Goal: Task Accomplishment & Management: Complete application form

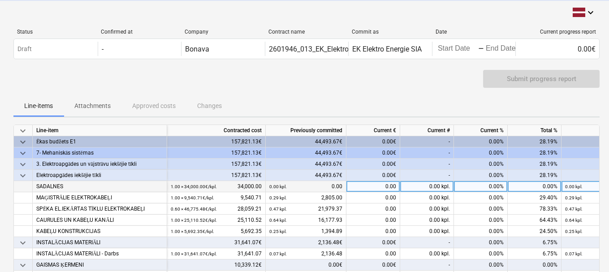
click at [363, 187] on div "0.00" at bounding box center [374, 186] width 54 height 11
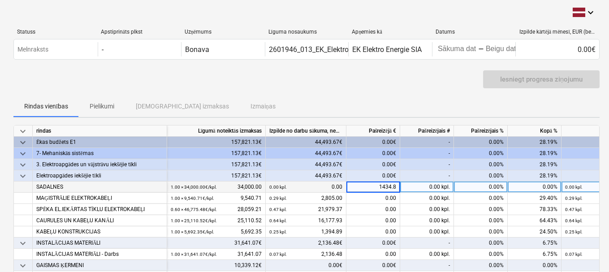
type input "1434.88"
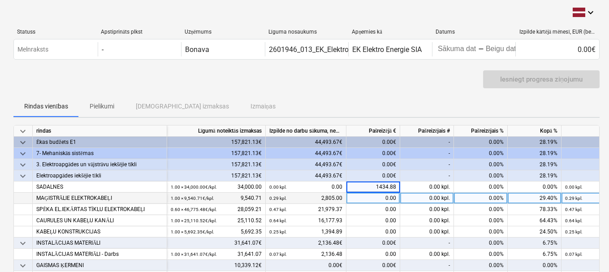
click at [365, 200] on div "0.00" at bounding box center [374, 198] width 54 height 11
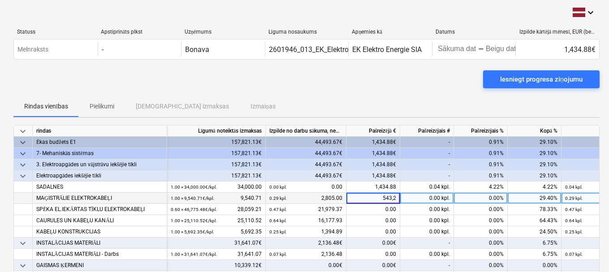
type input "543,28"
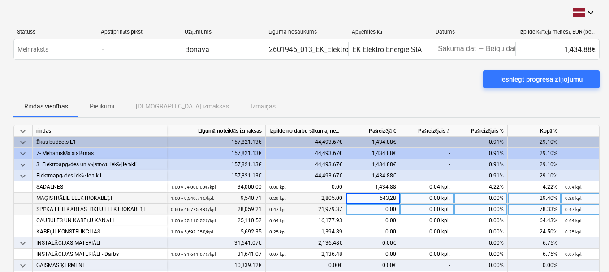
click at [366, 209] on div "0.00" at bounding box center [374, 209] width 54 height 11
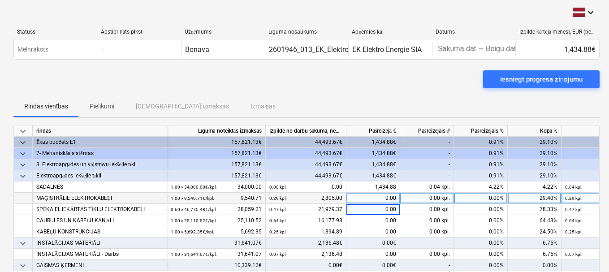
click at [376, 200] on div "0.00" at bounding box center [374, 198] width 54 height 11
type input "543.28"
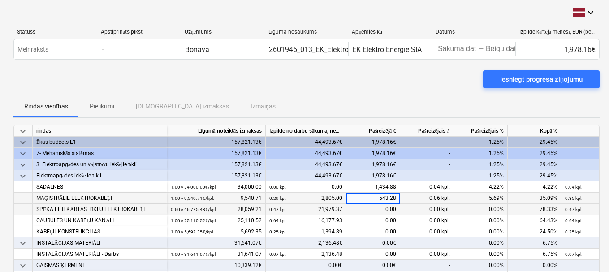
click at [378, 211] on div "0.00" at bounding box center [374, 209] width 54 height 11
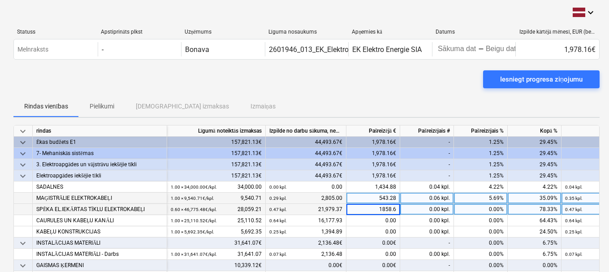
type input "1858.65"
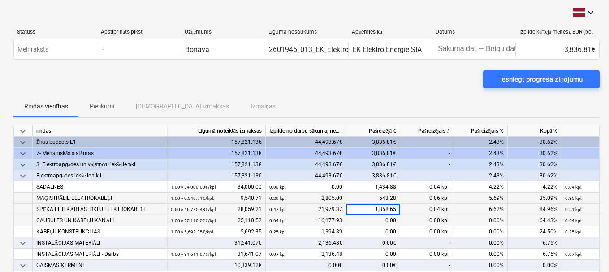
click at [378, 218] on div "0.00" at bounding box center [374, 220] width 54 height 11
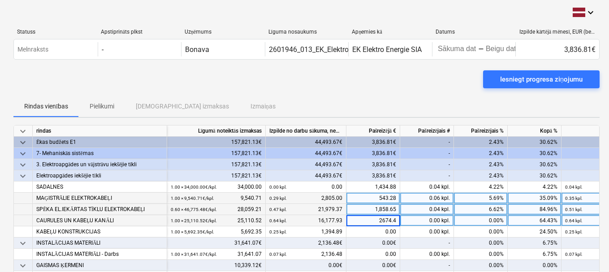
type input "2674.41"
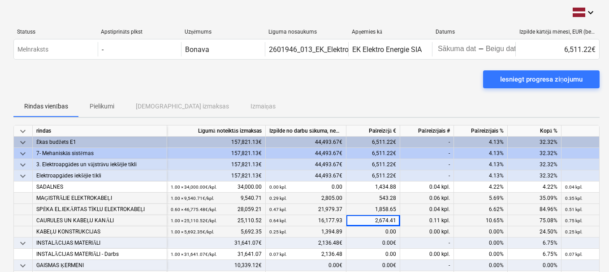
click at [372, 233] on div "0.00" at bounding box center [374, 231] width 54 height 11
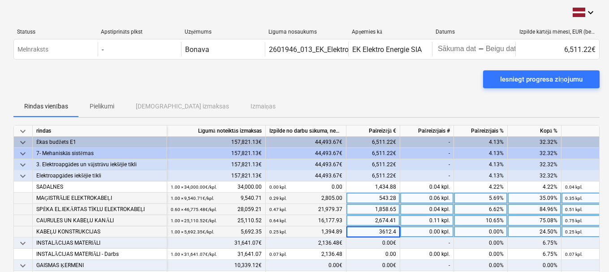
type input "3612.46"
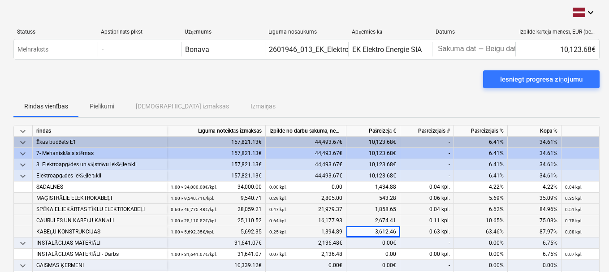
click at [373, 240] on div "0.00€" at bounding box center [374, 243] width 54 height 11
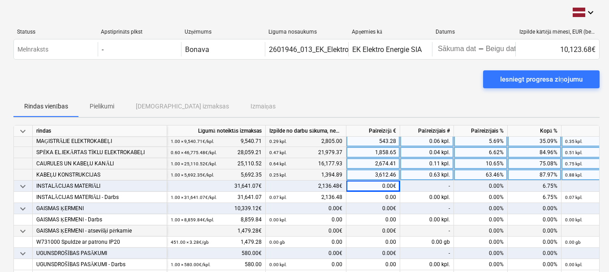
scroll to position [45, 0]
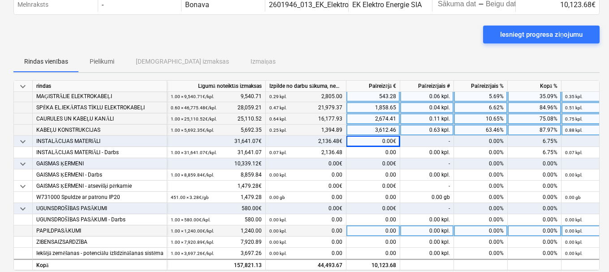
click at [361, 229] on div "0.00" at bounding box center [374, 230] width 54 height 11
type input "450"
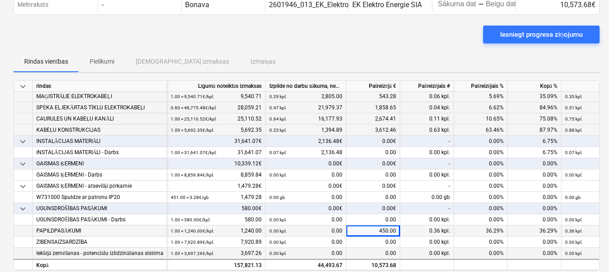
click at [364, 250] on div "0.00" at bounding box center [374, 253] width 54 height 11
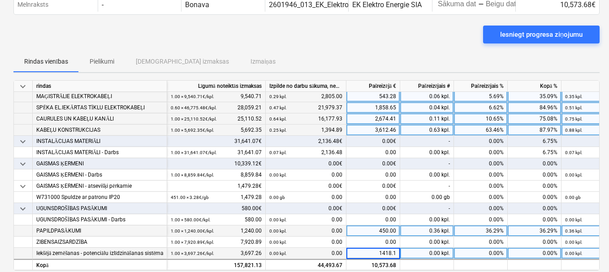
type input "1418.12"
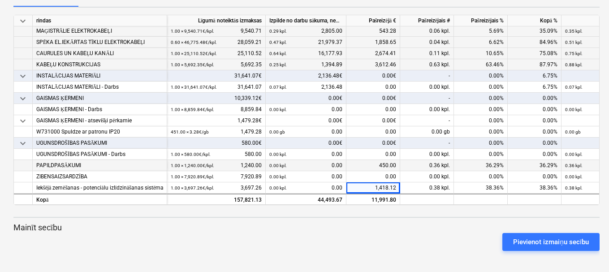
click at [367, 206] on div at bounding box center [306, 208] width 586 height 7
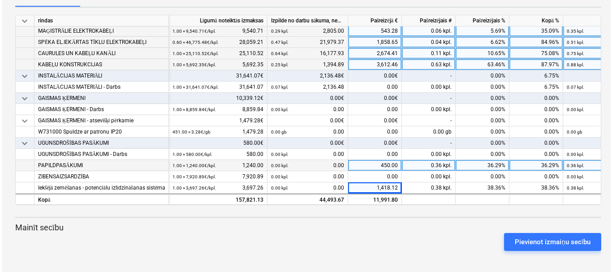
scroll to position [21, 0]
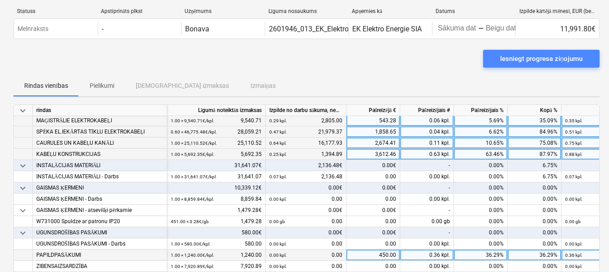
click at [528, 54] on div "Iesniegt progresa ziņojumu" at bounding box center [541, 59] width 82 height 12
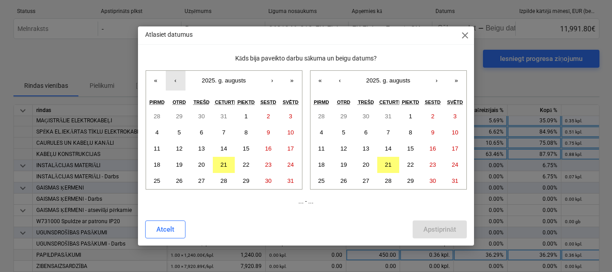
click at [175, 82] on button "‹" at bounding box center [176, 81] width 20 height 20
click at [158, 182] on abbr "28" at bounding box center [157, 181] width 7 height 7
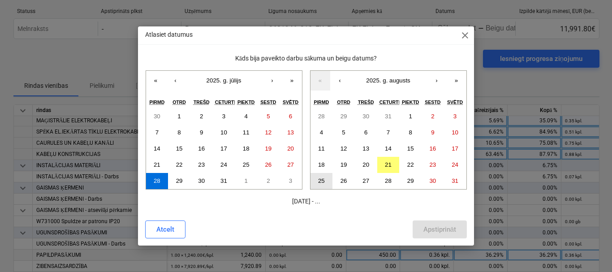
click at [323, 179] on abbr "25" at bounding box center [321, 181] width 7 height 7
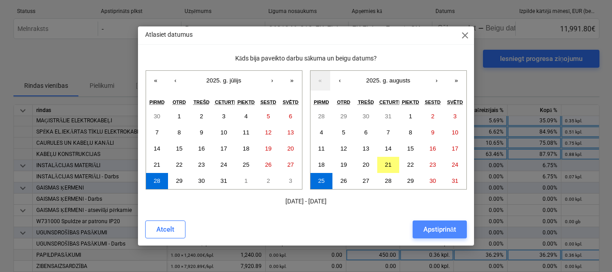
click at [433, 232] on div "Apstiprināt" at bounding box center [440, 230] width 33 height 12
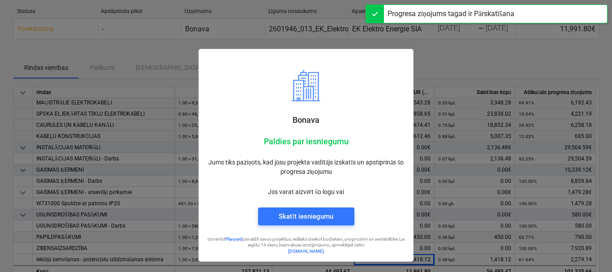
scroll to position [57, 0]
